Goal: Find specific page/section: Find specific page/section

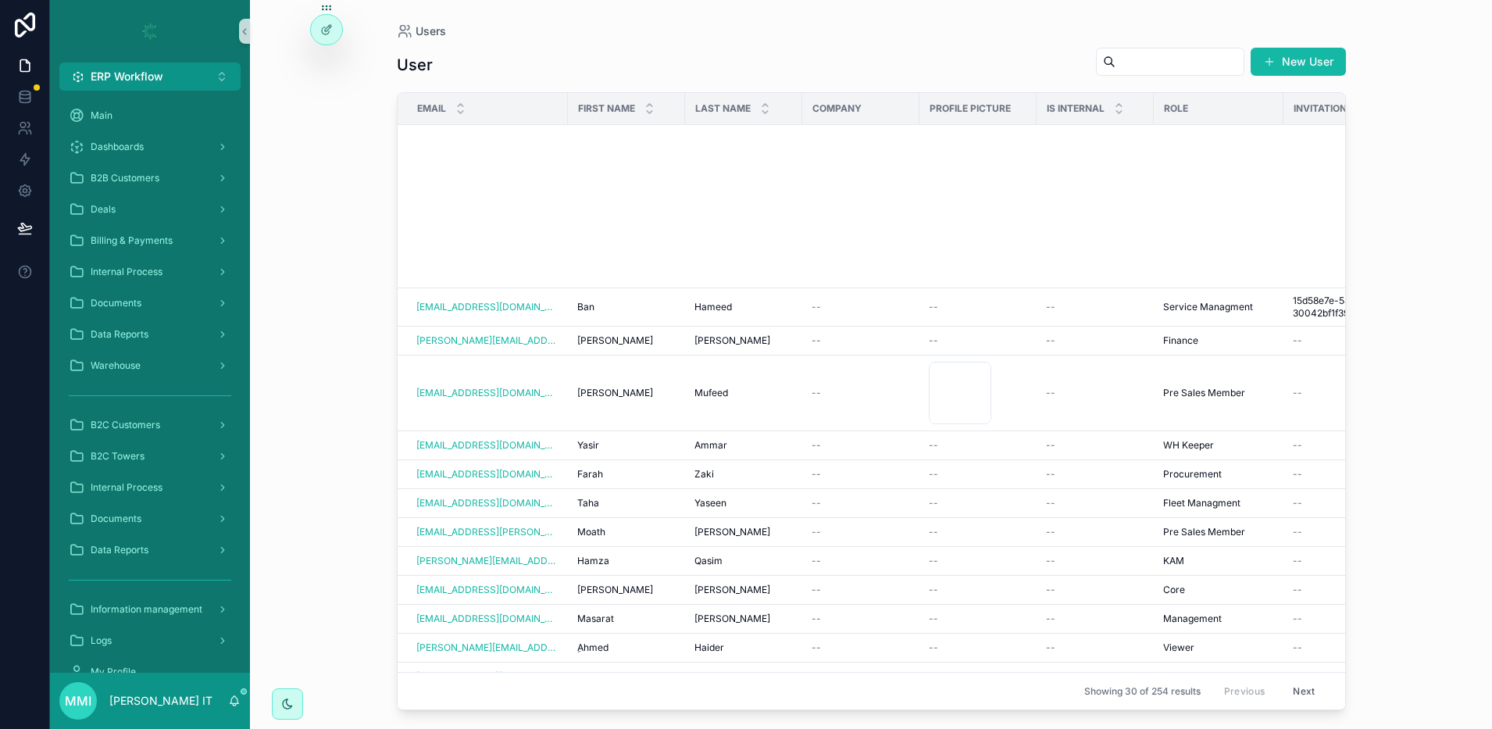
scroll to position [531, 0]
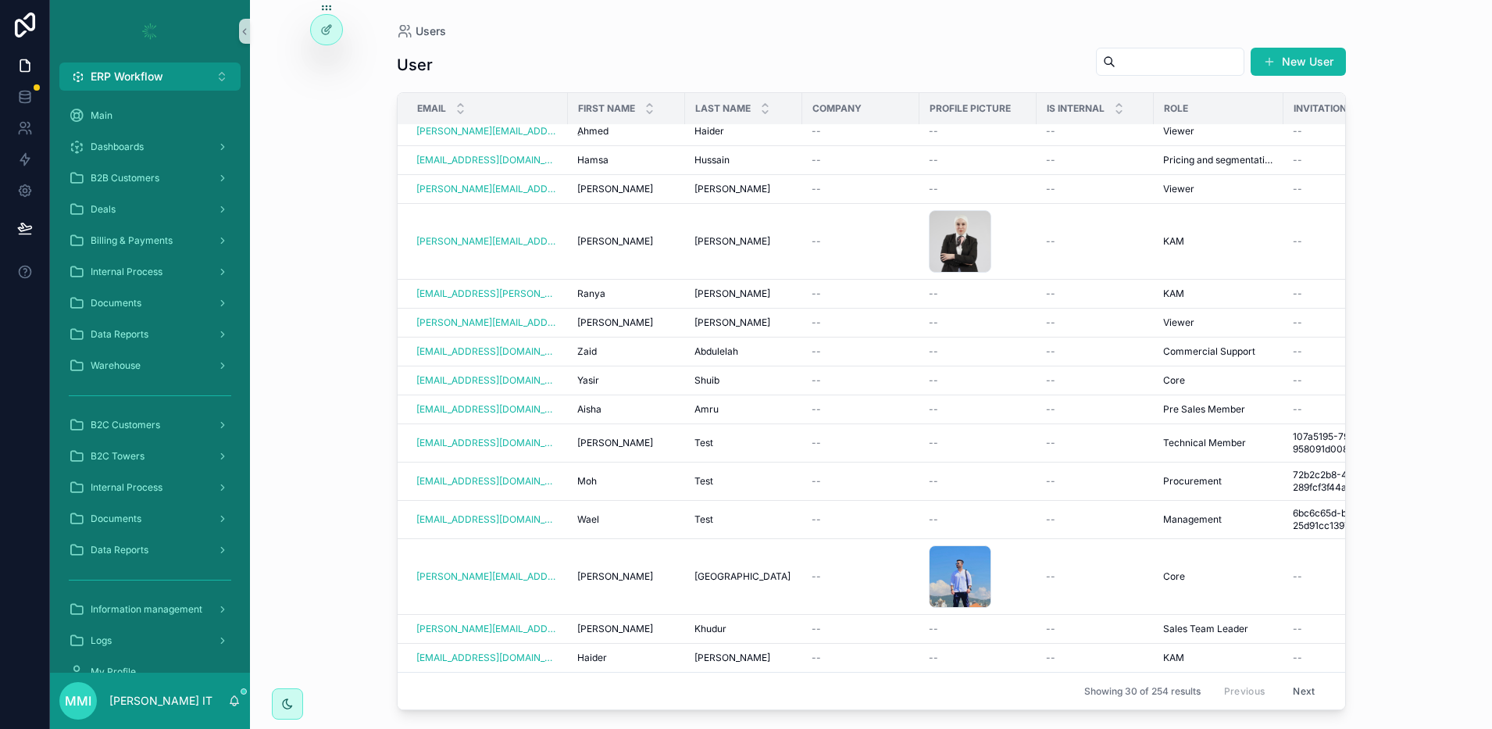
click at [326, 152] on div "Users User New User Email First name Last name Company Profile picture Is inter…" at bounding box center [871, 364] width 1242 height 729
click at [156, 448] on div "B2C Towers" at bounding box center [150, 456] width 162 height 25
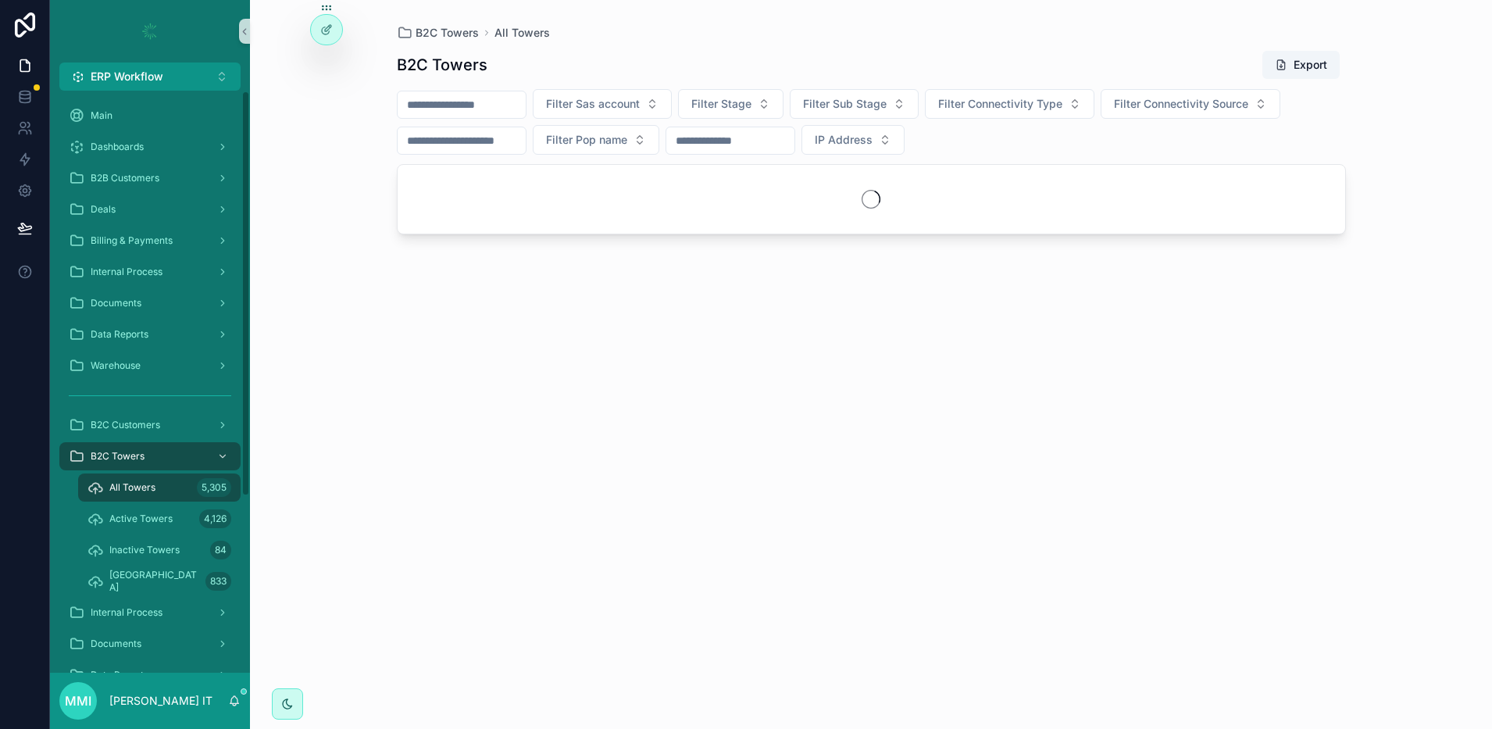
click at [498, 111] on input "scrollable content" at bounding box center [462, 105] width 128 height 22
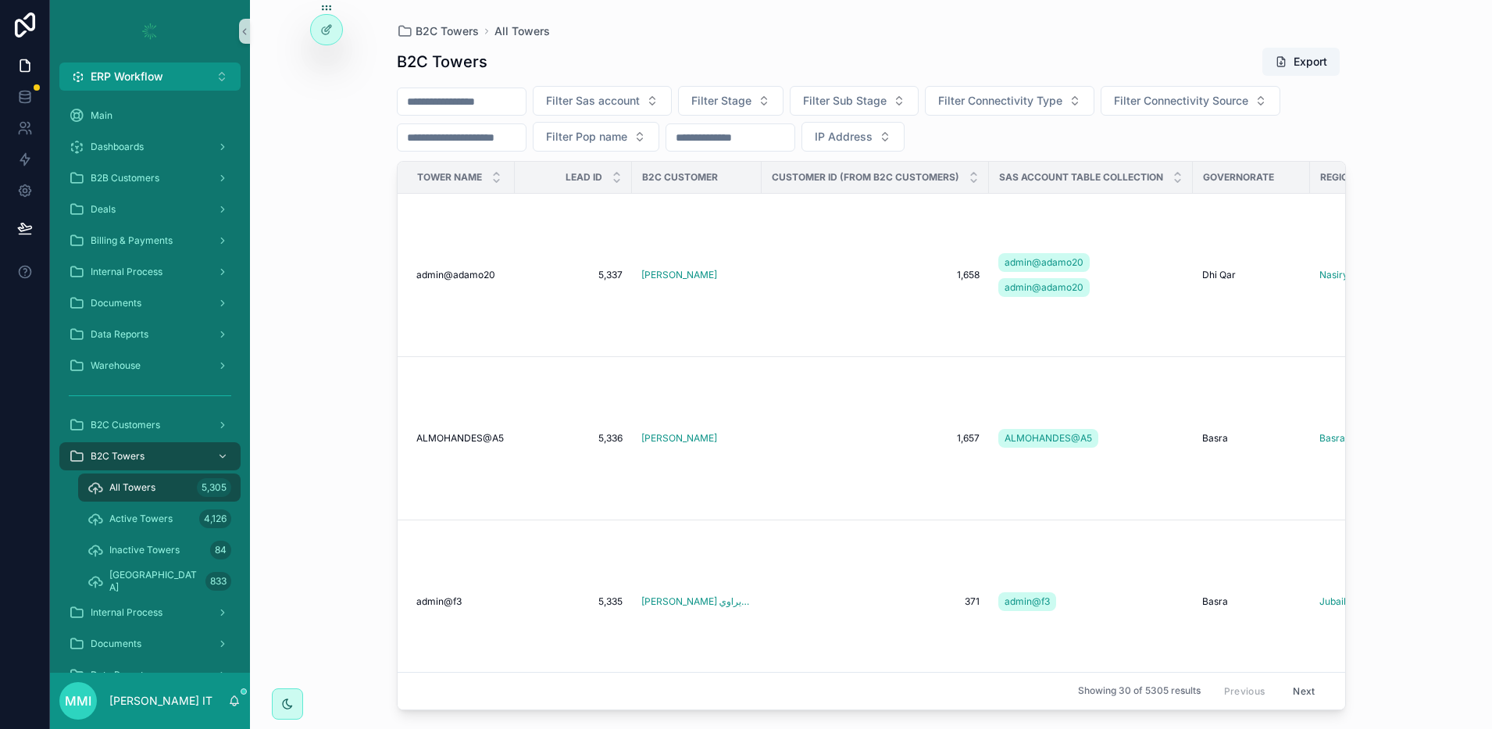
paste input "**********"
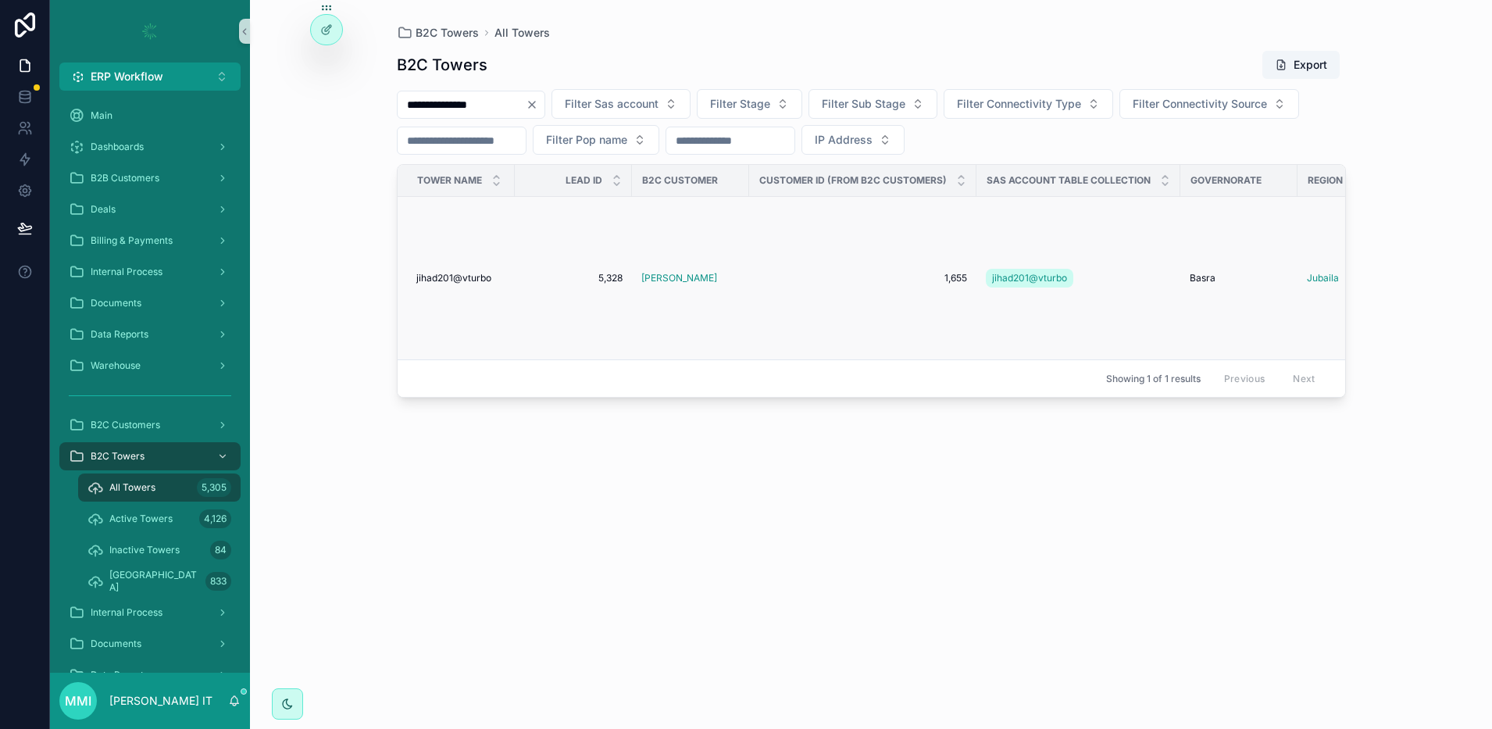
type input "**********"
click at [461, 279] on span "jihad201@vturbo" at bounding box center [453, 278] width 75 height 12
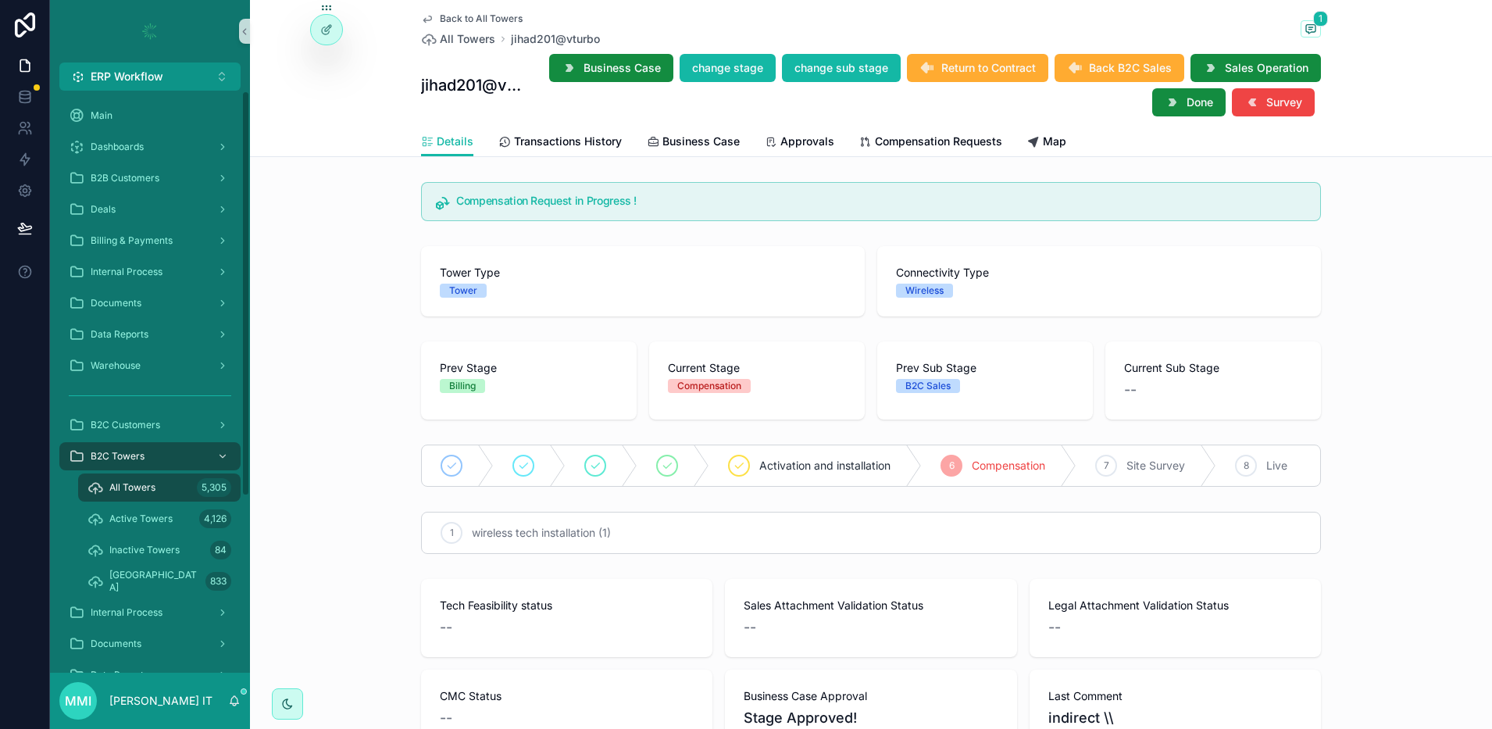
drag, startPoint x: 94, startPoint y: 490, endPoint x: 567, endPoint y: 727, distance: 529.1
click at [94, 490] on icon "scrollable content" at bounding box center [95, 488] width 16 height 16
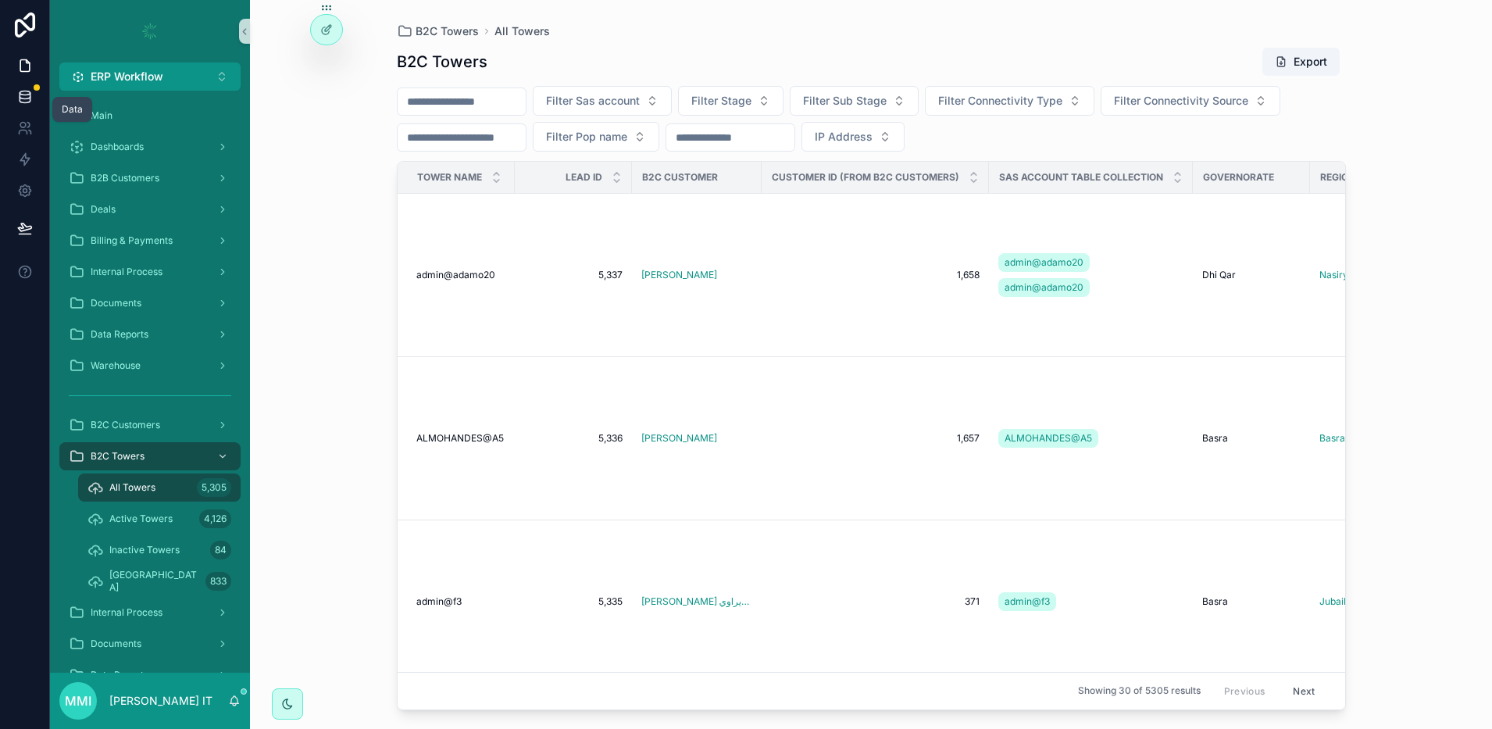
click at [24, 105] on link at bounding box center [24, 96] width 49 height 31
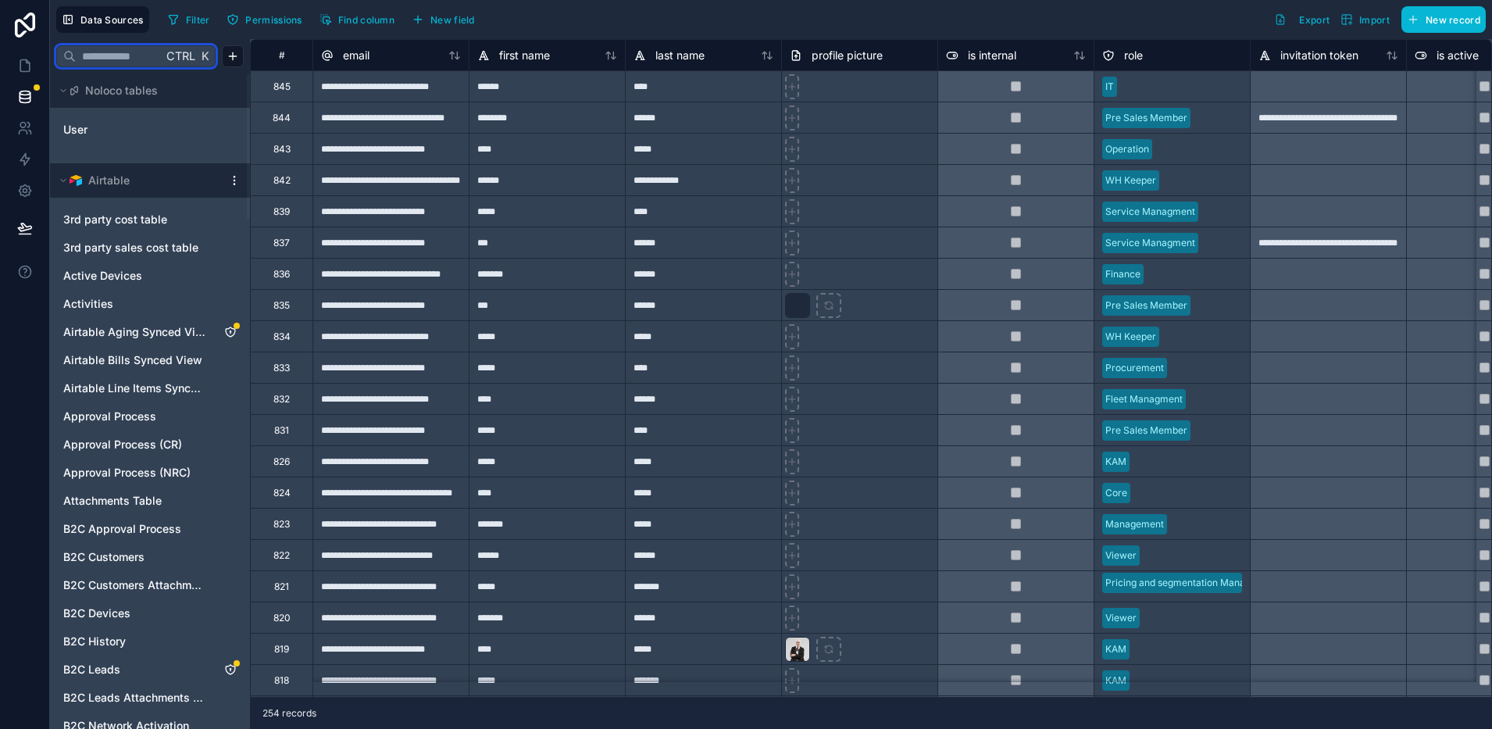
click at [126, 57] on input "text" at bounding box center [119, 56] width 87 height 28
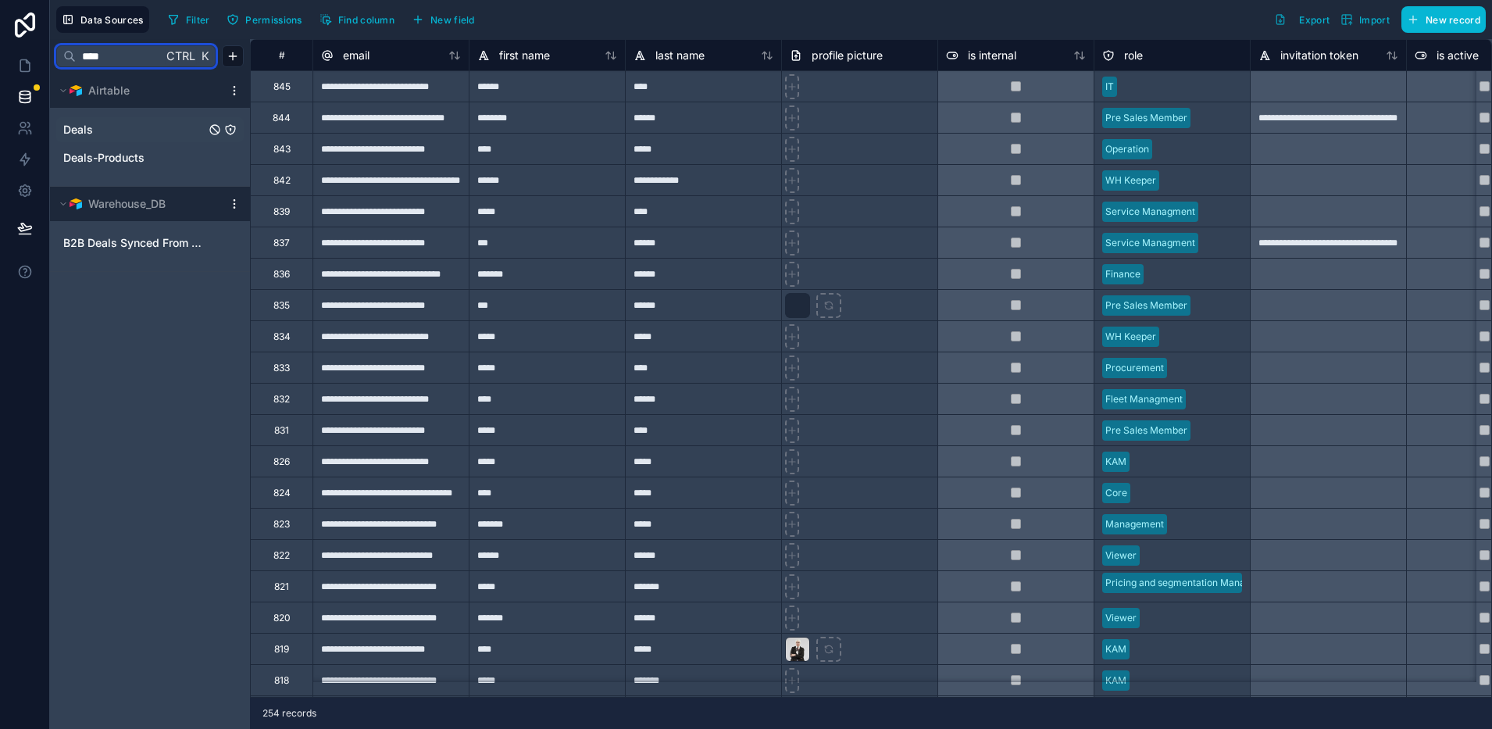
type input "****"
click at [91, 129] on span "Deals" at bounding box center [78, 130] width 30 height 16
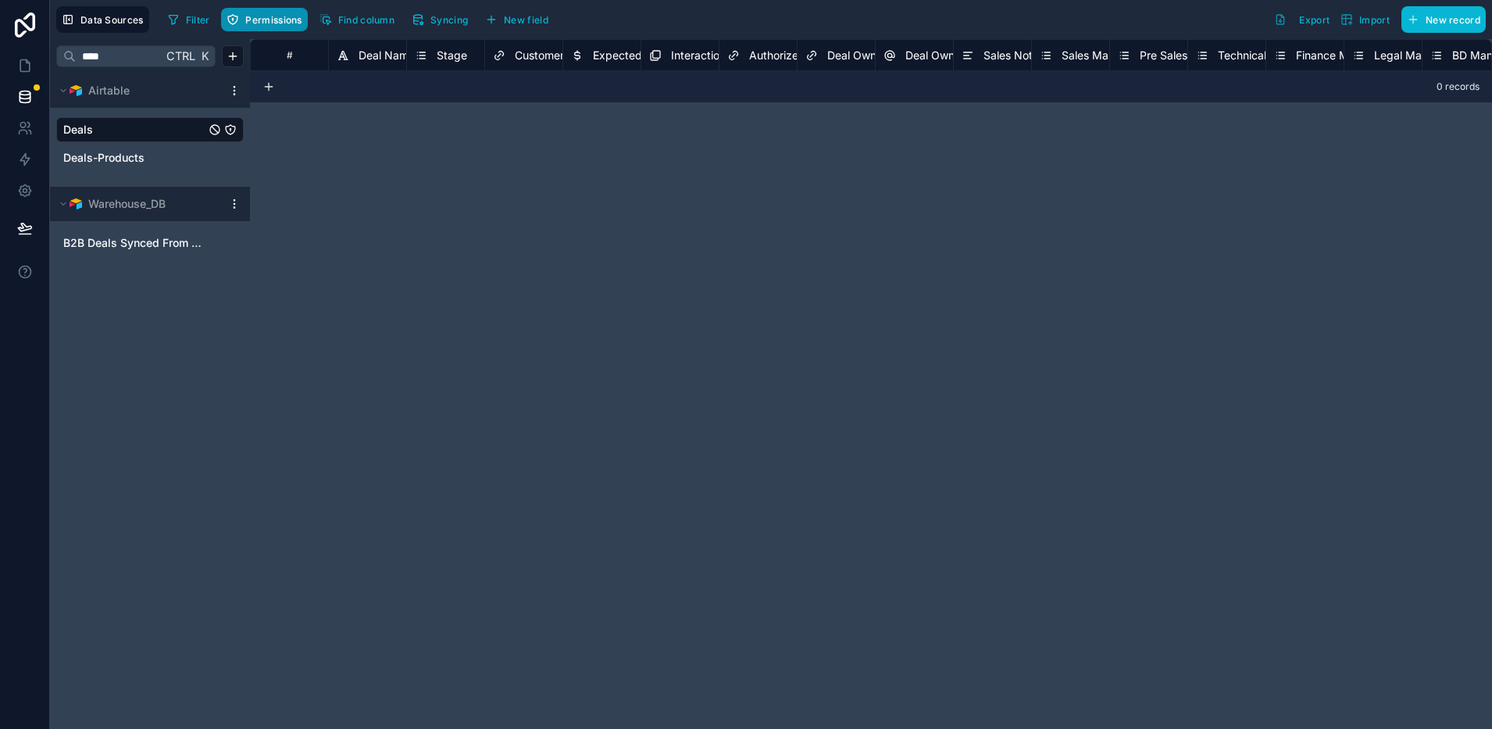
click at [258, 22] on span "Permissions" at bounding box center [273, 20] width 56 height 12
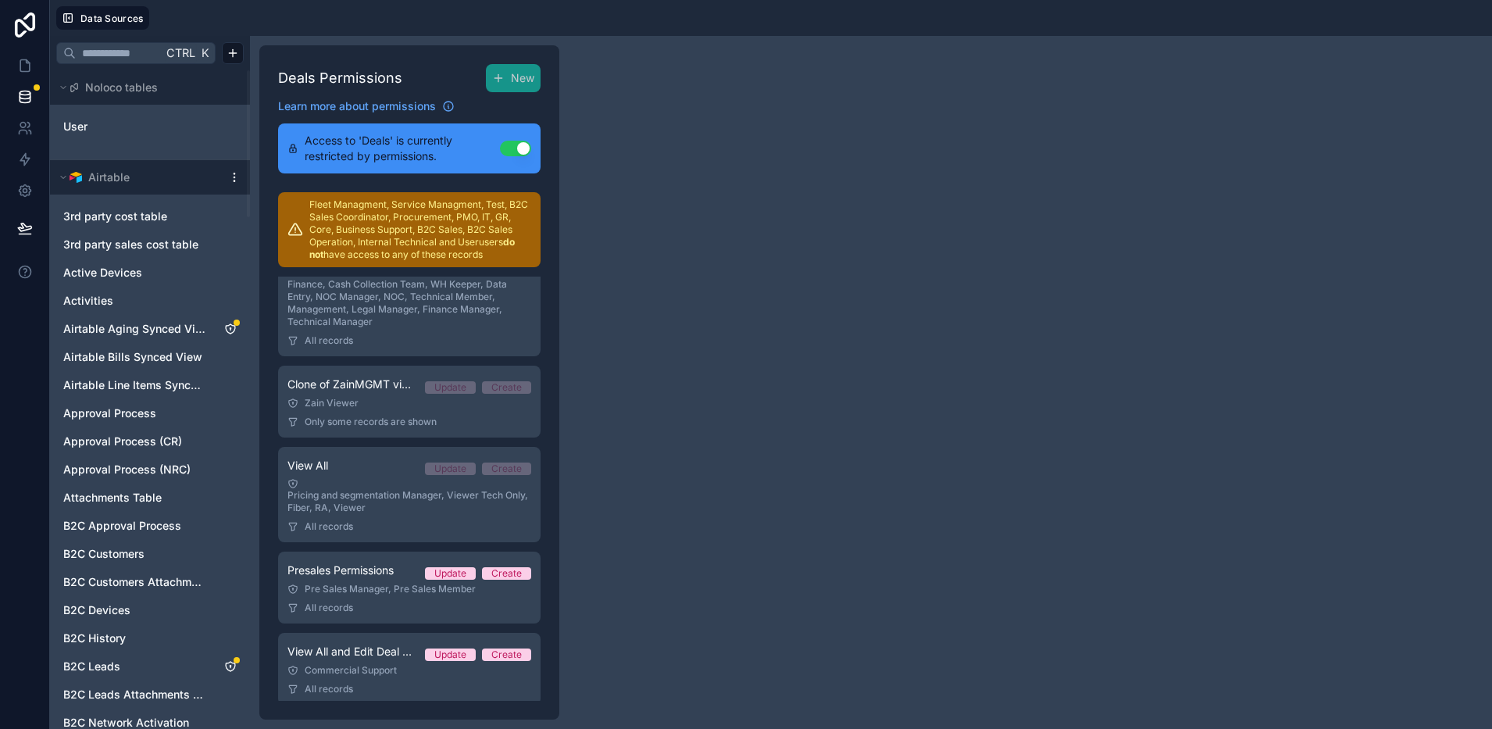
scroll to position [460, 0]
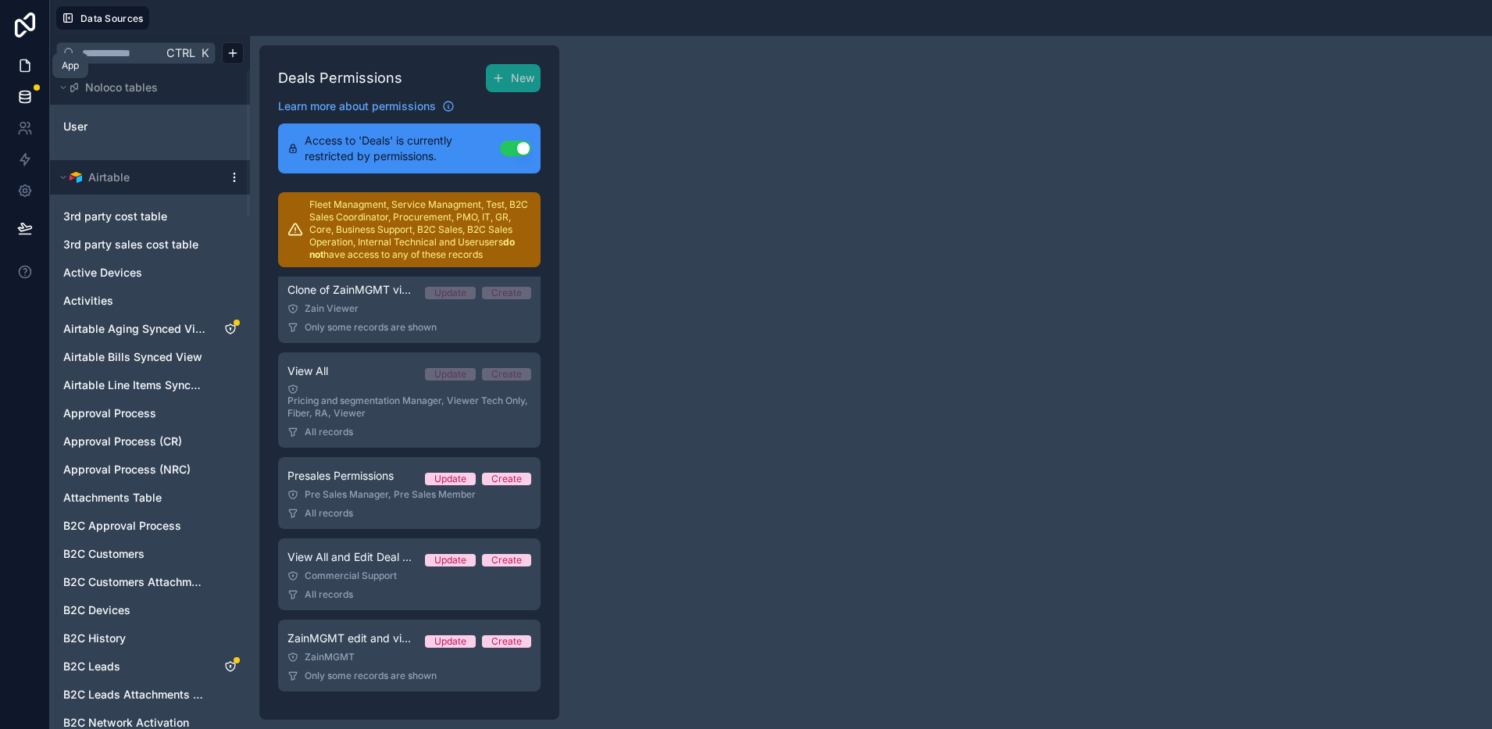
click at [21, 66] on icon at bounding box center [25, 66] width 16 height 16
